Goal: Task Accomplishment & Management: Manage account settings

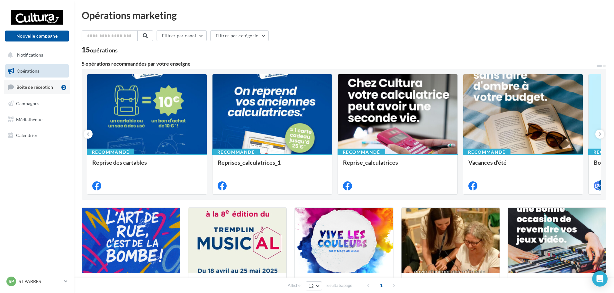
click at [54, 94] on link "Boîte de réception 2" at bounding box center [37, 87] width 66 height 14
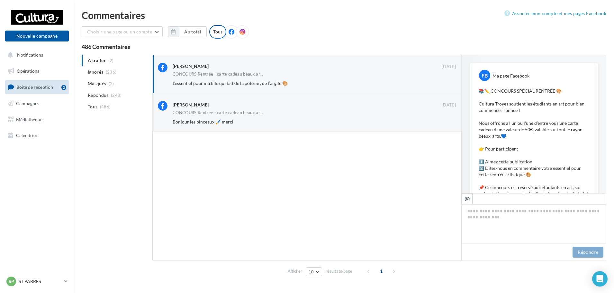
scroll to position [320, 0]
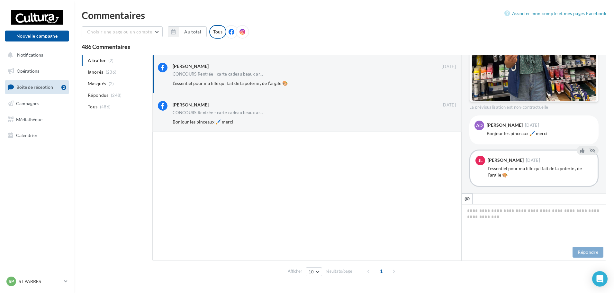
click at [252, 171] on div at bounding box center [306, 196] width 309 height 129
click at [35, 103] on span "Campagnes" at bounding box center [27, 103] width 23 height 5
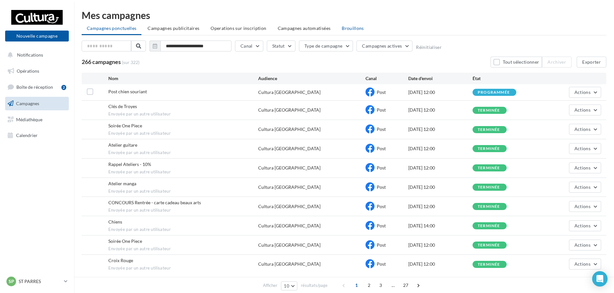
click at [336, 31] on li "Brouillons" at bounding box center [352, 28] width 32 height 12
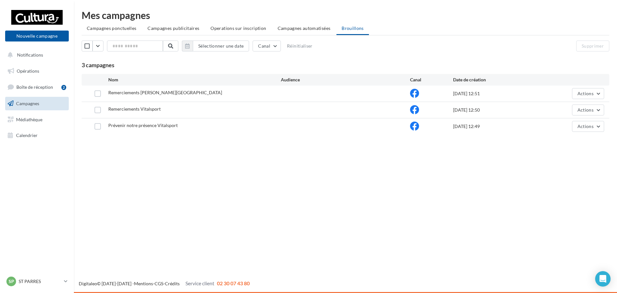
click at [182, 126] on div "Prévenir notre présence Vitalsport" at bounding box center [194, 126] width 173 height 8
click at [581, 129] on button "Actions" at bounding box center [588, 126] width 32 height 11
click at [570, 186] on button "Supprimer" at bounding box center [572, 191] width 64 height 17
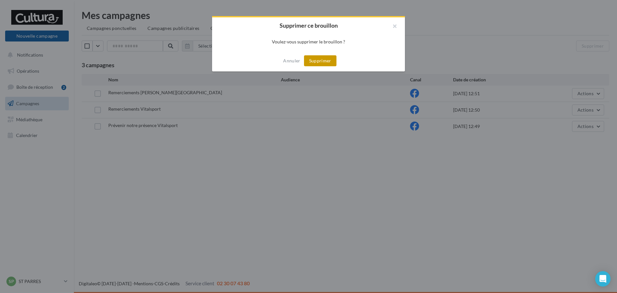
click at [330, 62] on button "Supprimer" at bounding box center [320, 60] width 32 height 11
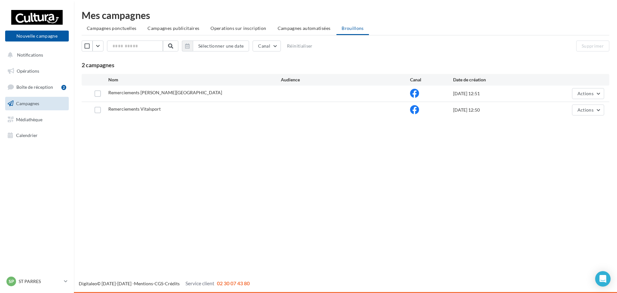
click at [360, 164] on div "Nouvelle campagne Nouvelle campagne Notifications Opérations Boîte de réception…" at bounding box center [308, 146] width 617 height 293
drag, startPoint x: 380, startPoint y: 219, endPoint x: 388, endPoint y: 225, distance: 10.0
click at [381, 224] on div "Nouvelle campagne Nouvelle campagne Notifications Opérations Boîte de réception…" at bounding box center [308, 146] width 617 height 293
click at [321, 280] on div "Digitaleo © 2015-2025 - Mentions - CGS - Crédits Service client 02 30 07 43 80" at bounding box center [345, 283] width 543 height 7
